Goal: Navigation & Orientation: Find specific page/section

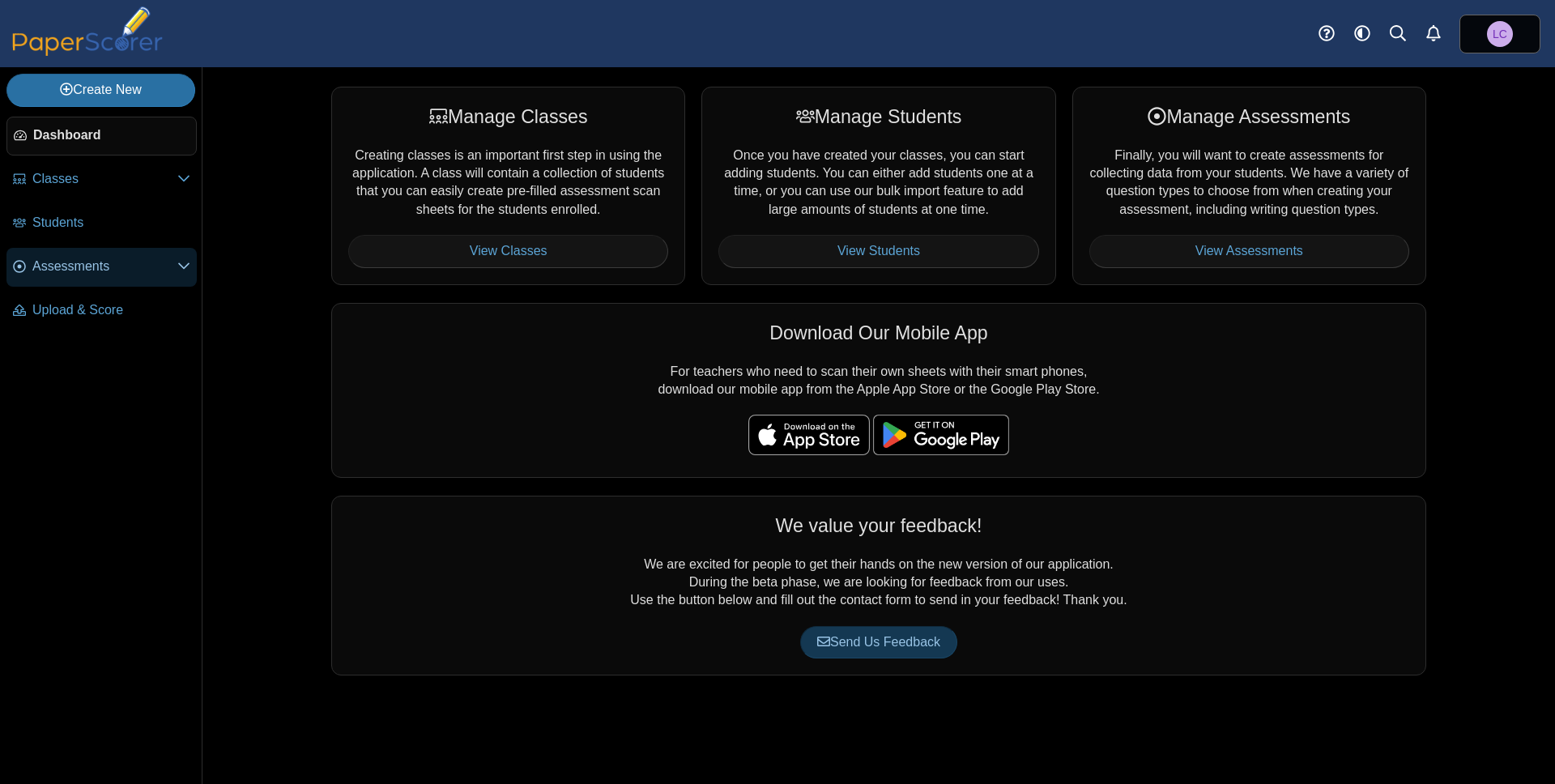
click at [96, 262] on span "Assessments" at bounding box center [104, 266] width 145 height 18
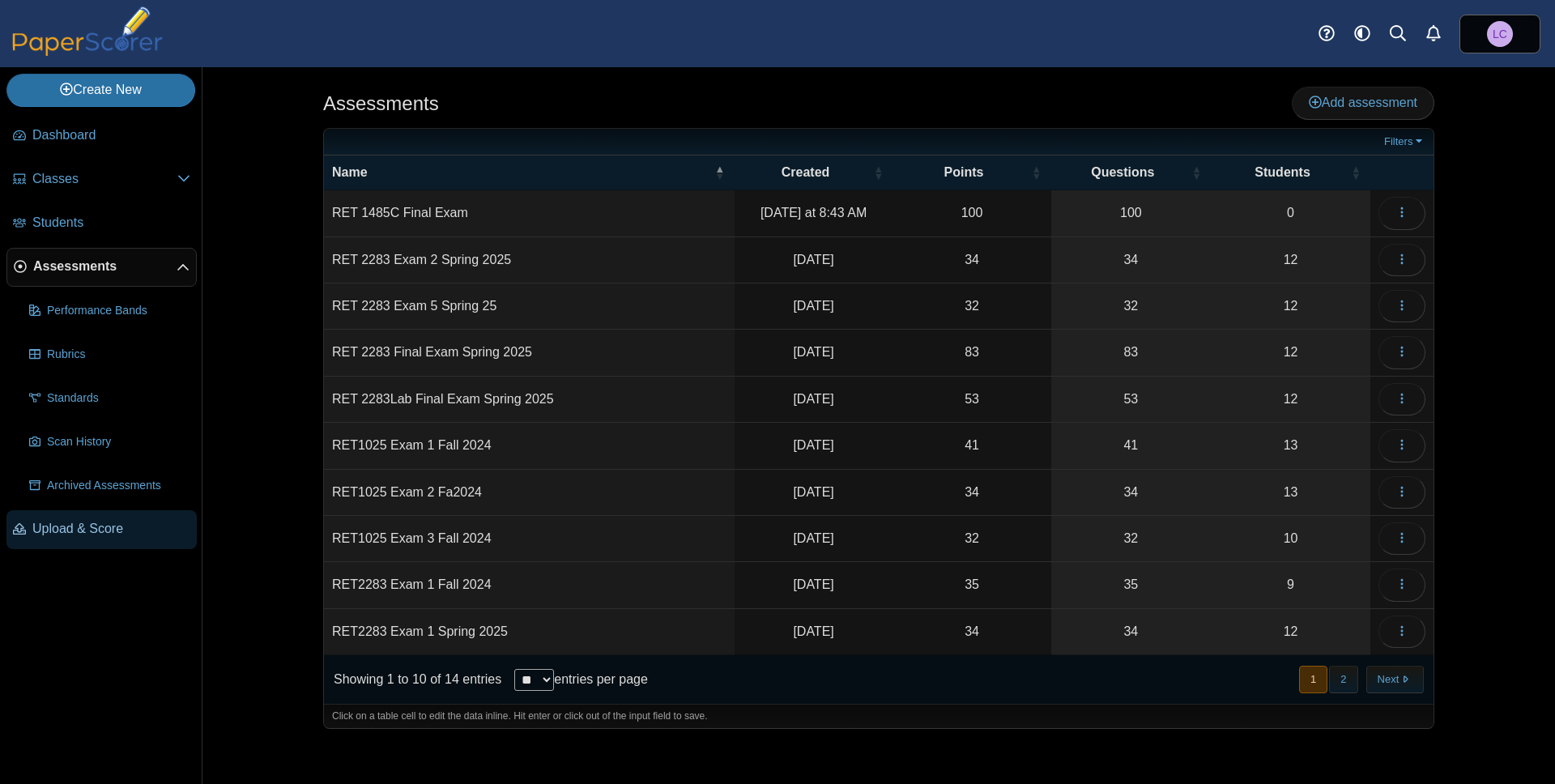
click at [77, 530] on span "Upload & Score" at bounding box center [111, 529] width 158 height 18
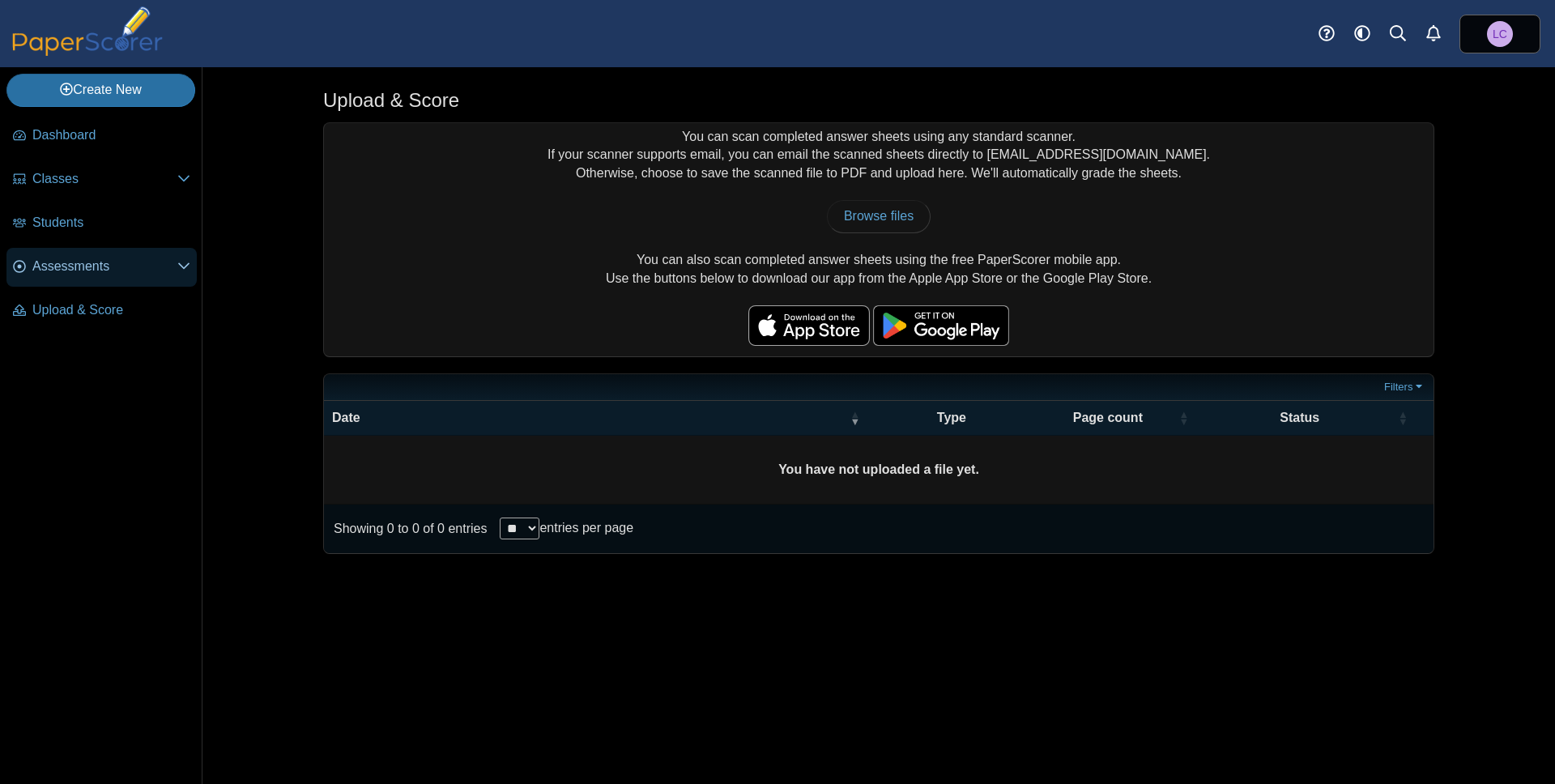
click at [82, 263] on span "Assessments" at bounding box center [104, 266] width 145 height 18
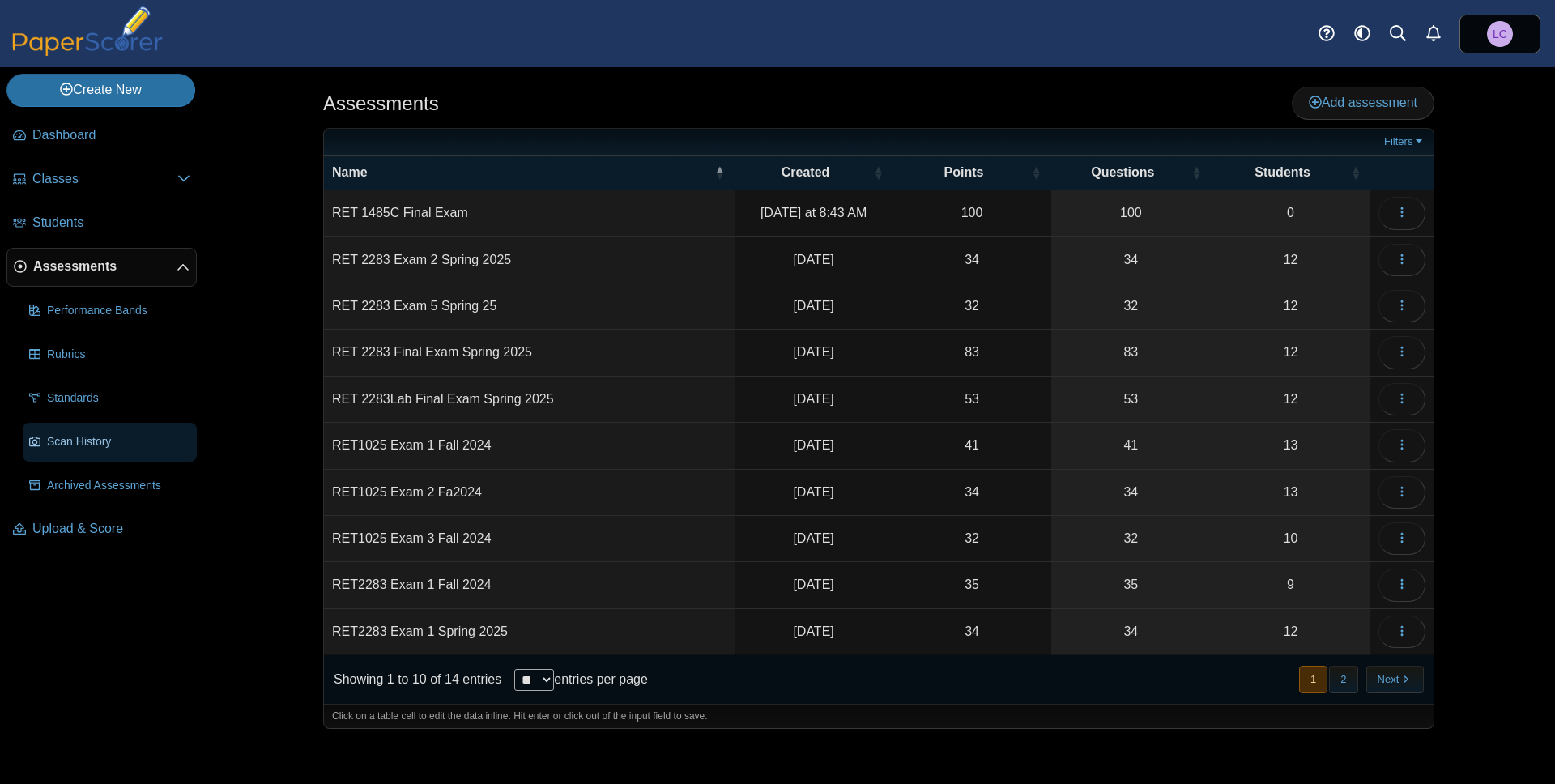
click at [93, 432] on link "Scan History" at bounding box center [109, 442] width 175 height 39
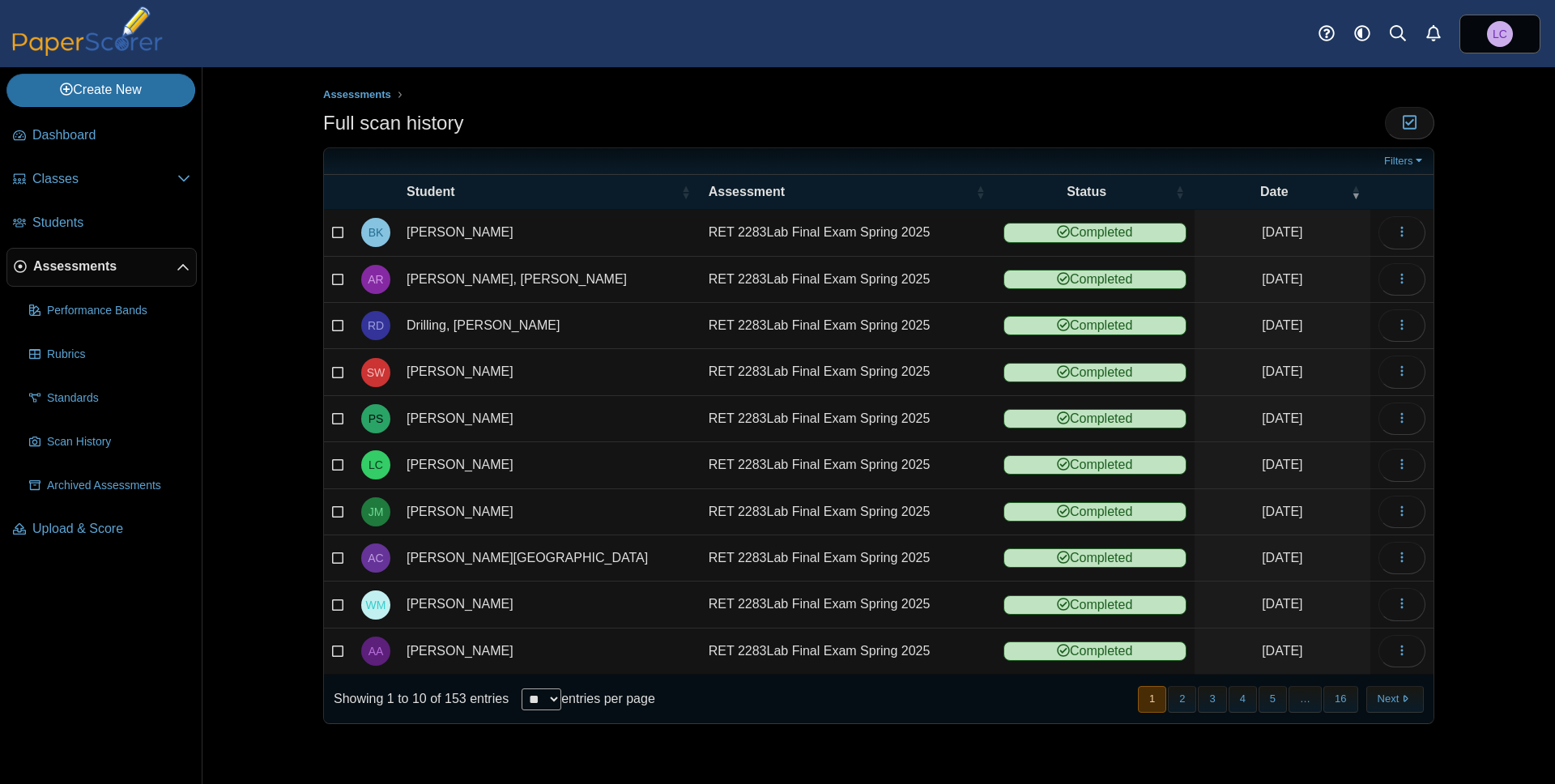
click at [93, 265] on span "Assessments" at bounding box center [104, 266] width 143 height 18
